Goal: Share content: Share content

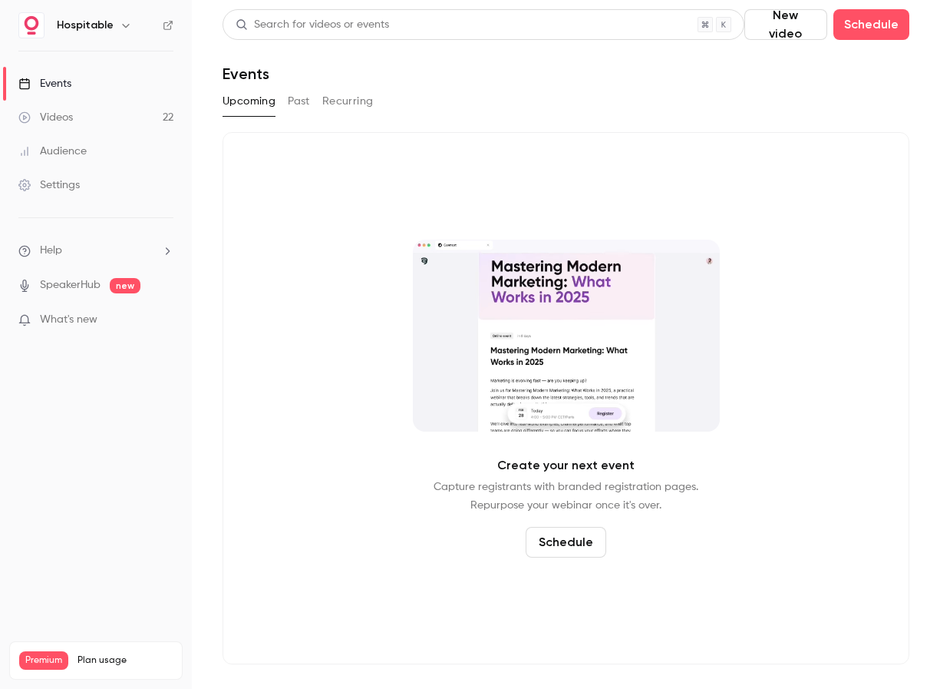
click at [288, 91] on button "Past" at bounding box center [299, 101] width 22 height 25
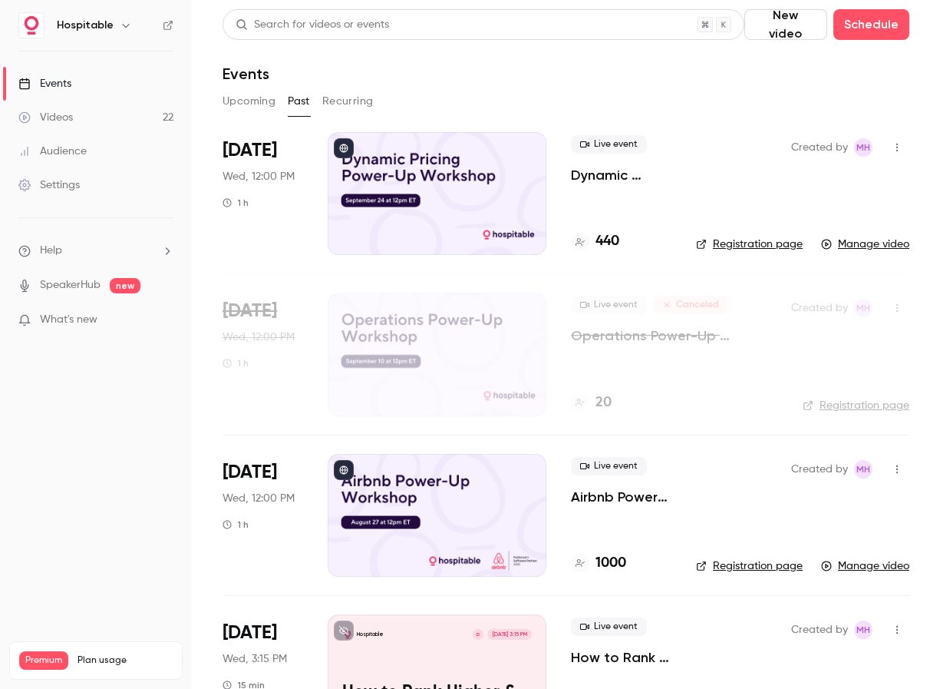
click at [899, 145] on icon "button" at bounding box center [897, 147] width 12 height 11
click at [834, 193] on div "Share" at bounding box center [838, 186] width 117 height 15
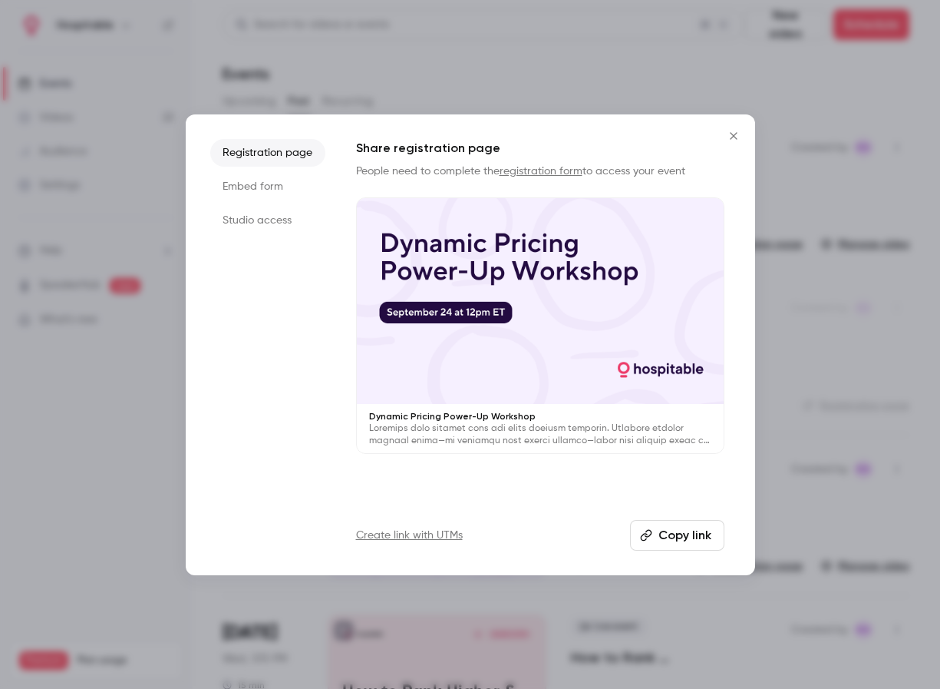
click at [699, 538] on button "Copy link" at bounding box center [677, 535] width 94 height 31
